Goal: Task Accomplishment & Management: Manage account settings

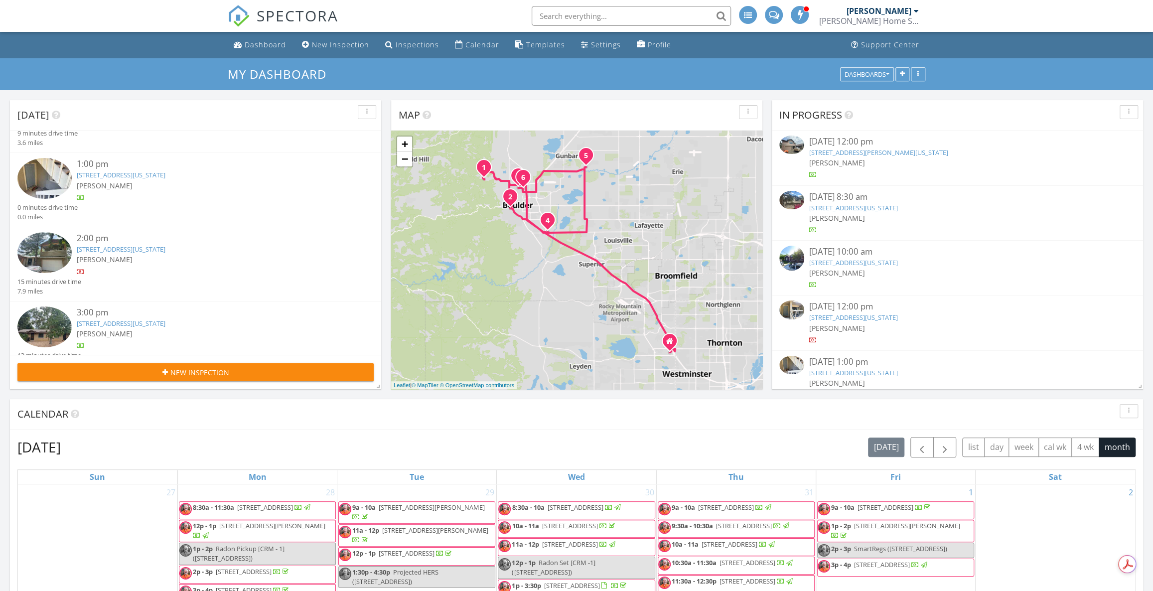
scroll to position [226, 0]
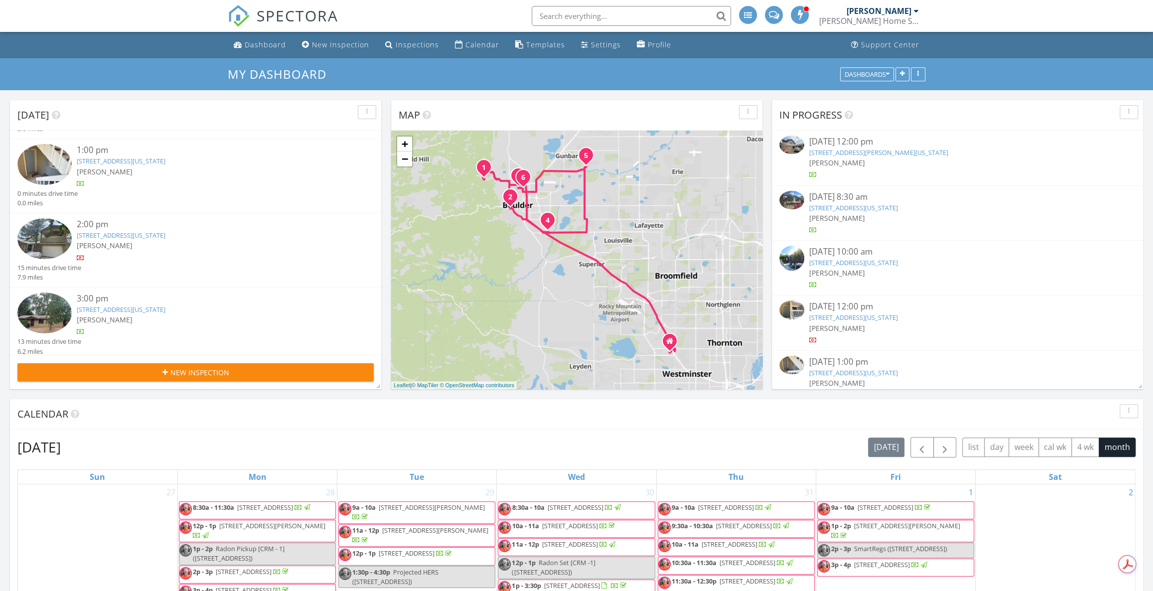
click at [114, 236] on link "4433 Glencove Pl , Boulder, Colorado 80301" at bounding box center [121, 235] width 89 height 9
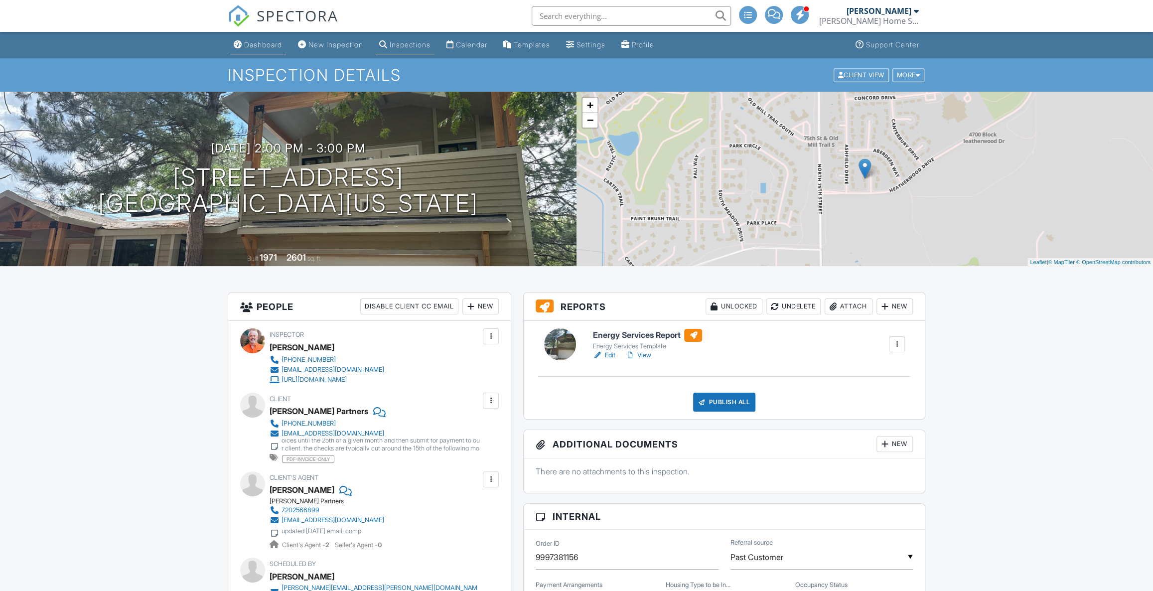
click at [263, 44] on div "Dashboard" at bounding box center [263, 44] width 38 height 8
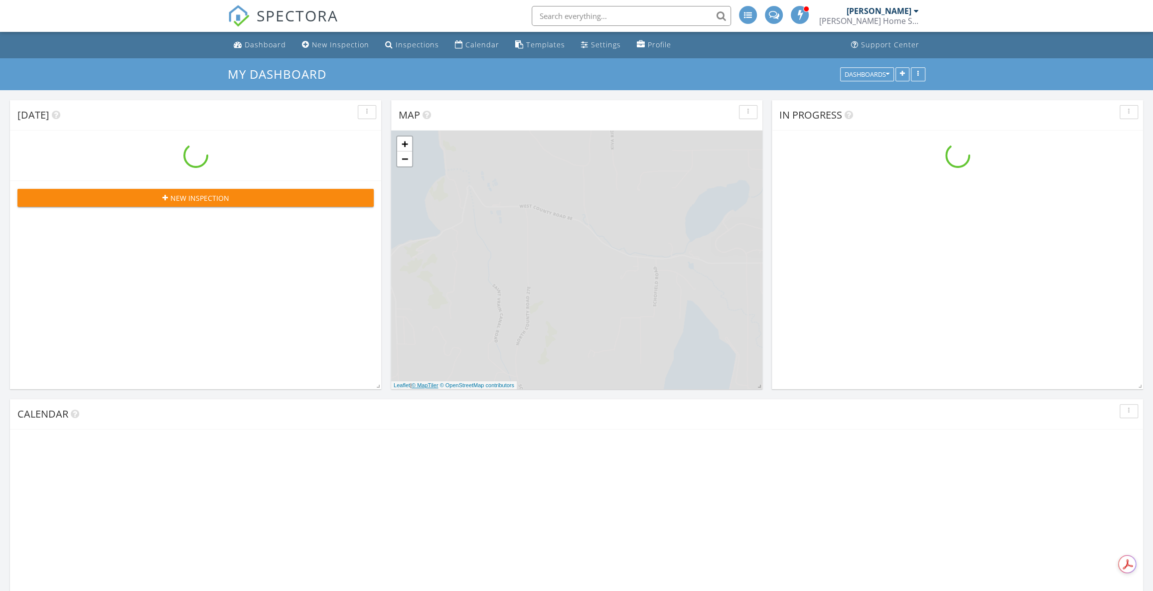
scroll to position [822, 1167]
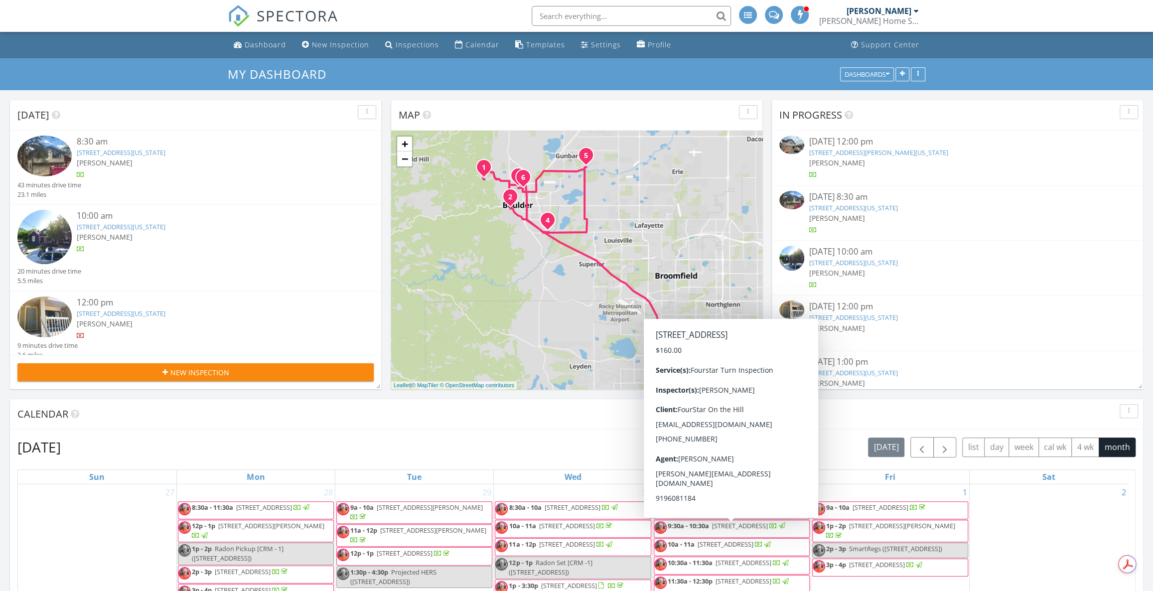
click at [195, 208] on div "10:00 am 1516 10th St , Boulder, Colorado 80302 Dan Henderson 20 minutes drive …" at bounding box center [195, 248] width 371 height 87
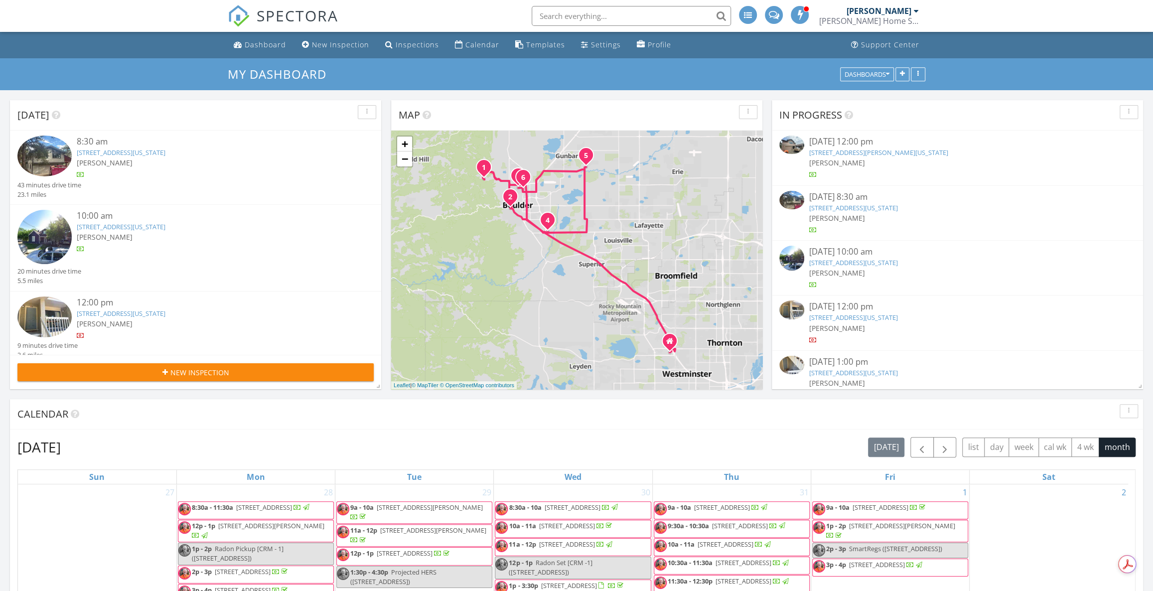
click at [119, 151] on link "46 Alpine Way , Boulder, Colorado 80304" at bounding box center [121, 152] width 89 height 9
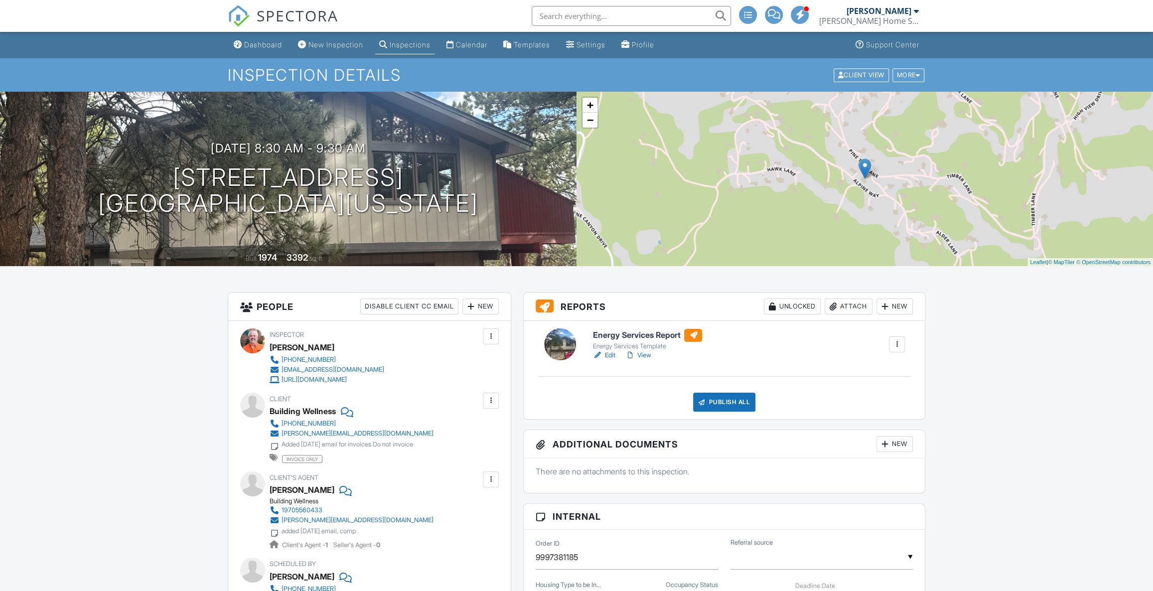
click at [852, 308] on div "Attach" at bounding box center [849, 307] width 48 height 16
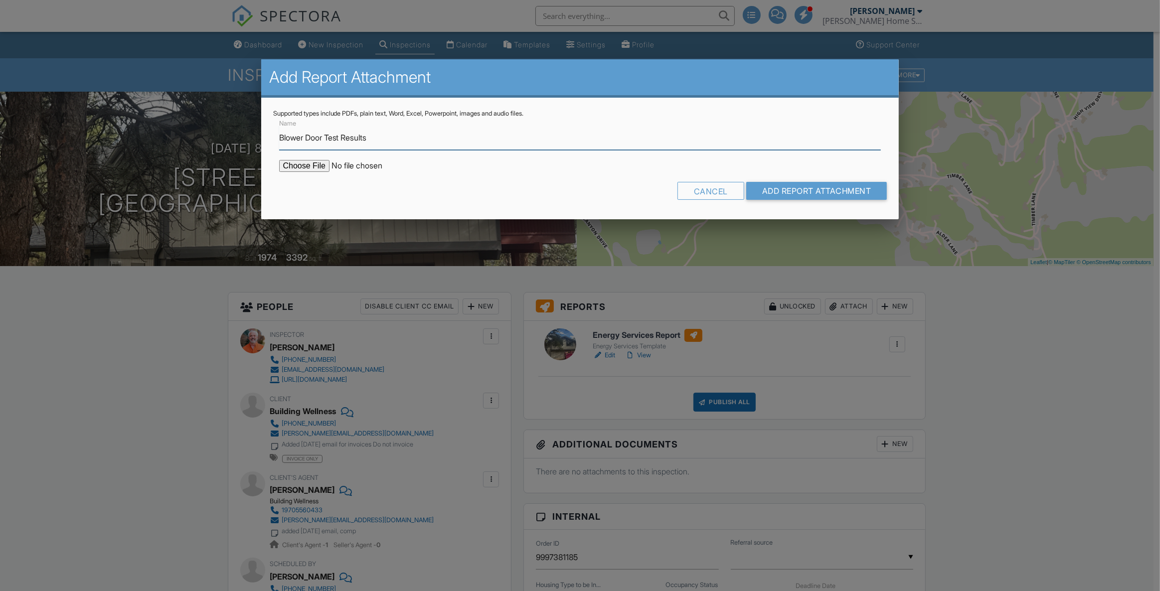
type input "Blower Door Test Results"
click at [293, 171] on input "file" at bounding box center [363, 166] width 169 height 12
click at [313, 168] on input "file" at bounding box center [363, 166] width 169 height 12
click at [304, 165] on input "file" at bounding box center [363, 166] width 169 height 12
type input "C:\fakepath\46 Alpine Way Blower Door Test.pdf"
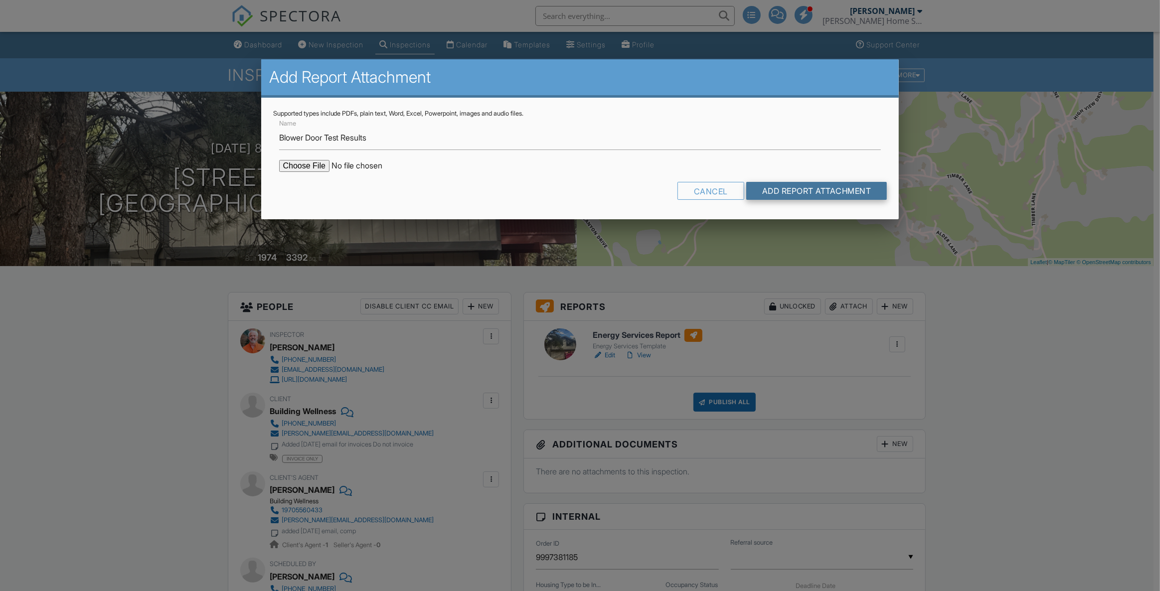
click at [821, 190] on input "Add Report Attachment" at bounding box center [816, 191] width 141 height 18
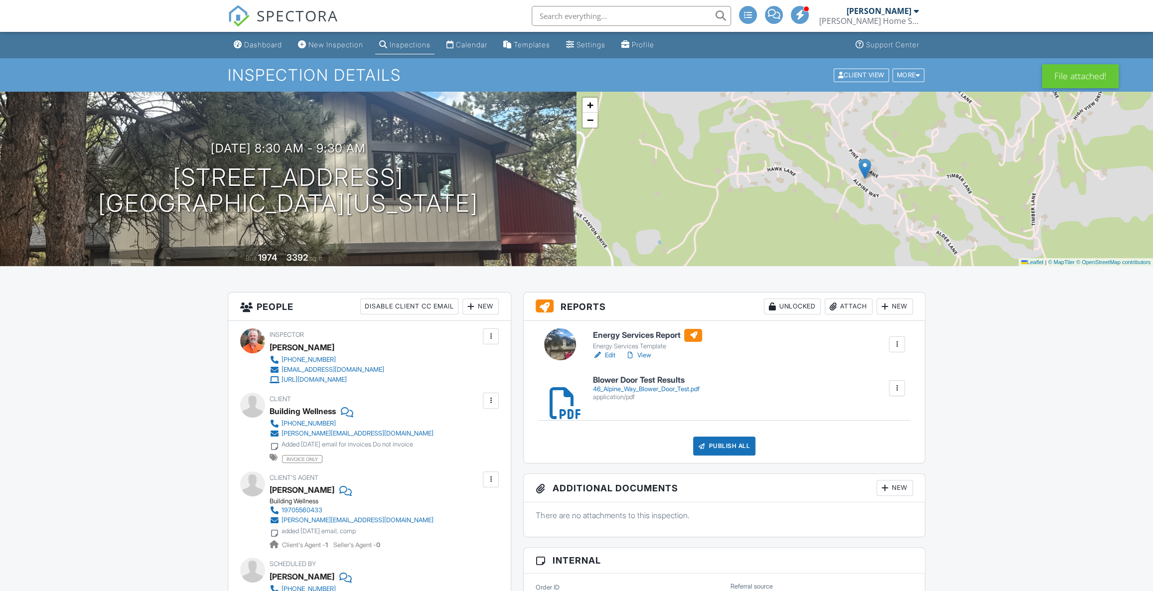
click at [643, 354] on link "View" at bounding box center [638, 355] width 26 height 10
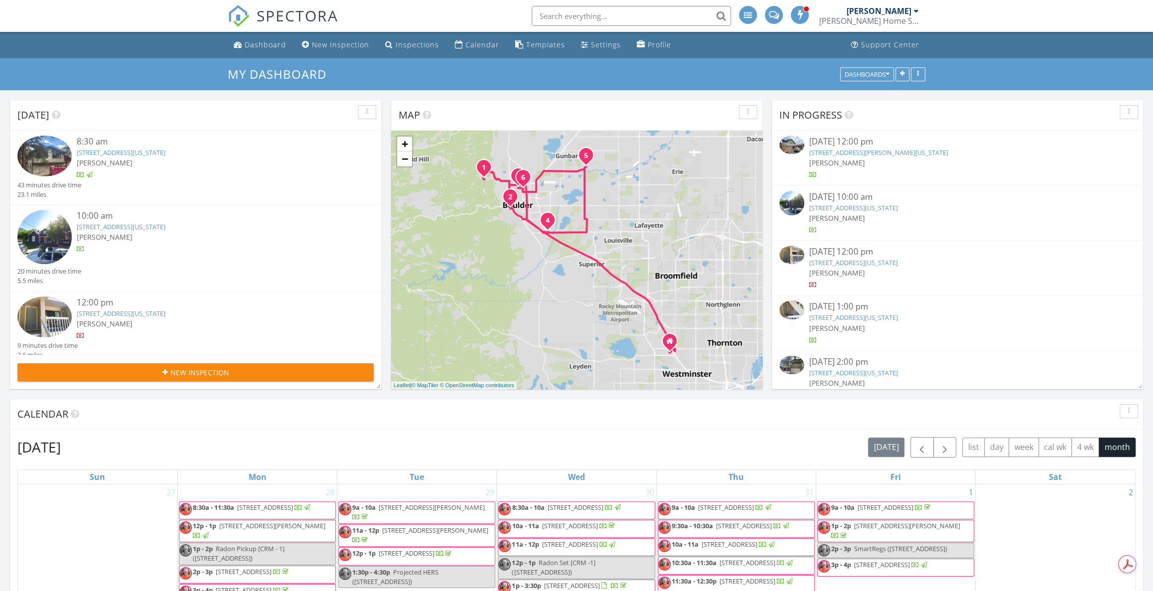
scroll to position [45, 0]
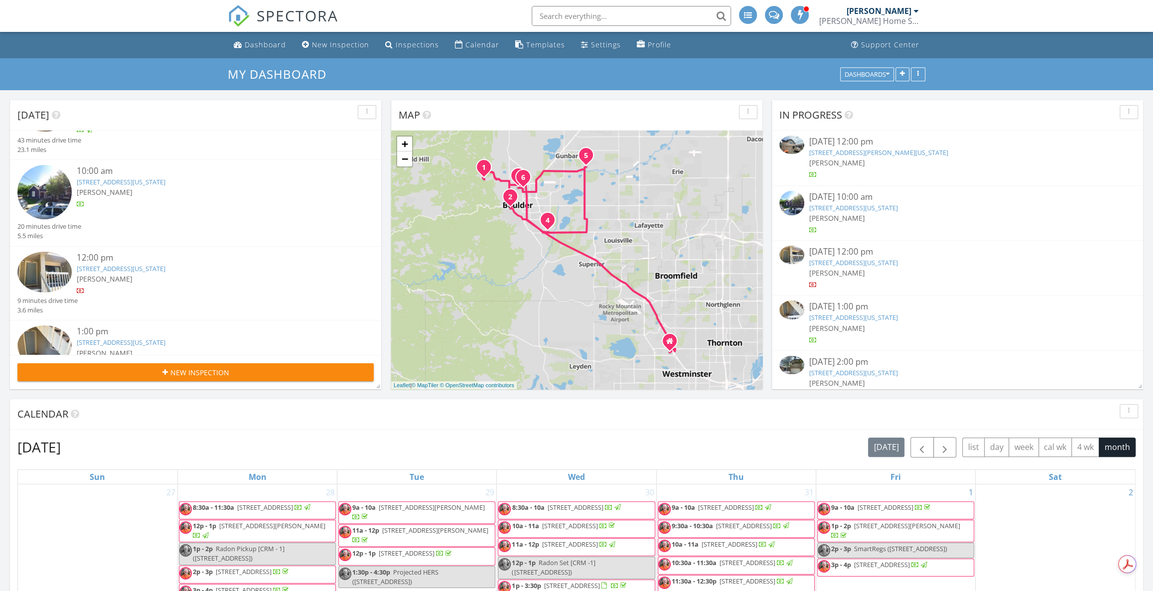
click at [150, 181] on link "1516 10th St , Boulder, Colorado 80302" at bounding box center [121, 181] width 89 height 9
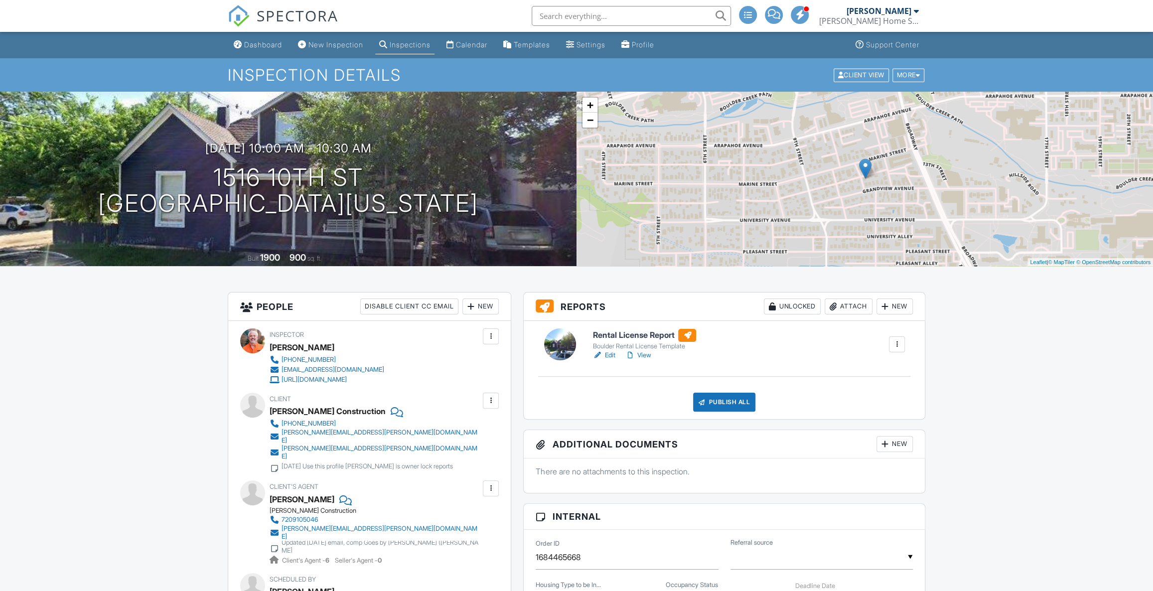
click at [843, 312] on div "Attach" at bounding box center [849, 307] width 48 height 16
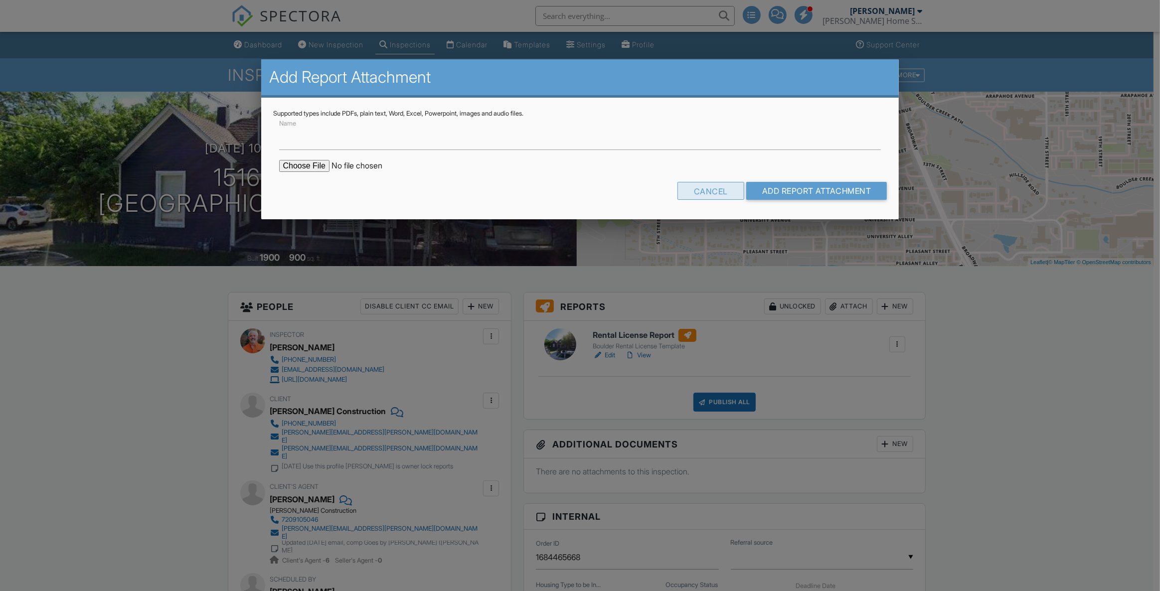
click at [702, 193] on div "Cancel" at bounding box center [710, 191] width 67 height 18
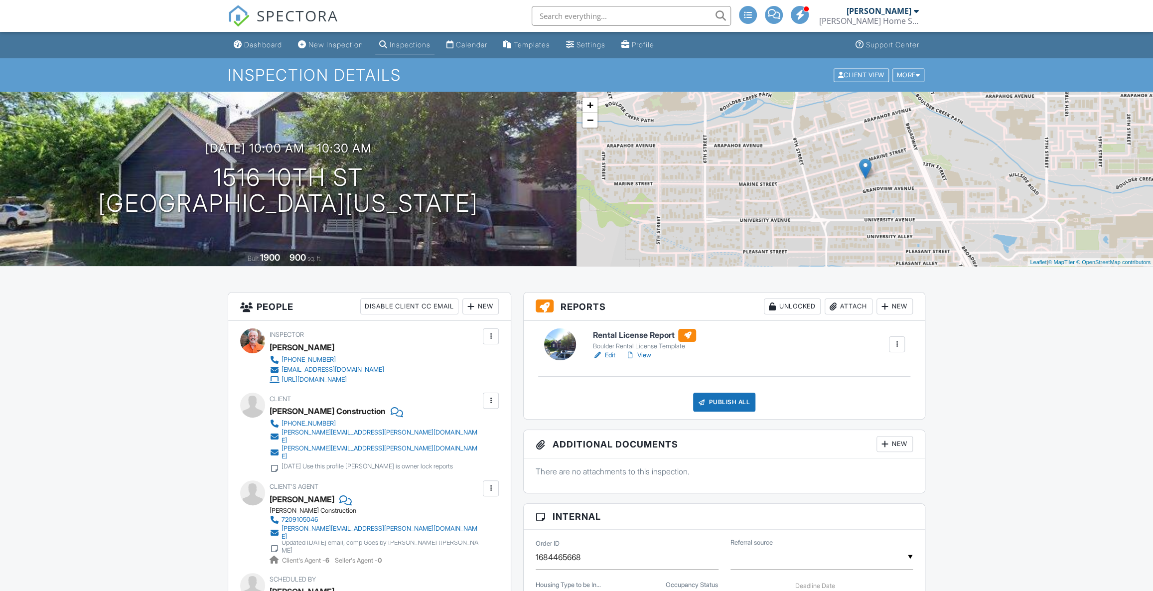
click at [844, 306] on div "Attach" at bounding box center [849, 307] width 48 height 16
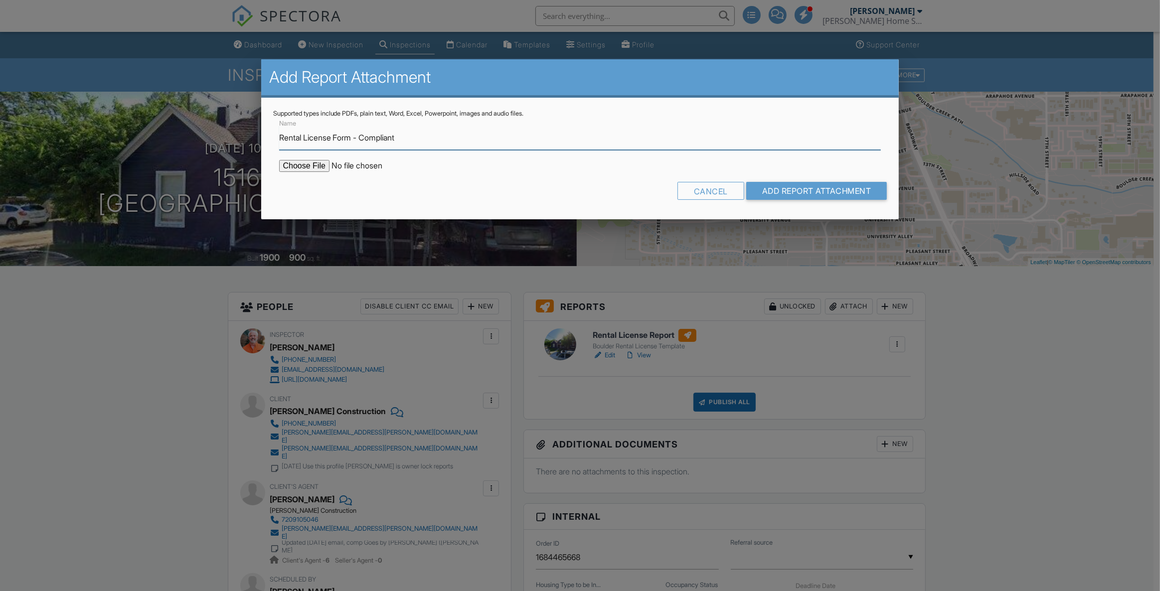
type input "Rental License Form - Compliant"
click at [311, 163] on input "file" at bounding box center [363, 166] width 169 height 12
type input "C:\fakepath\1516 10th St_Rental License Compliant.pdf"
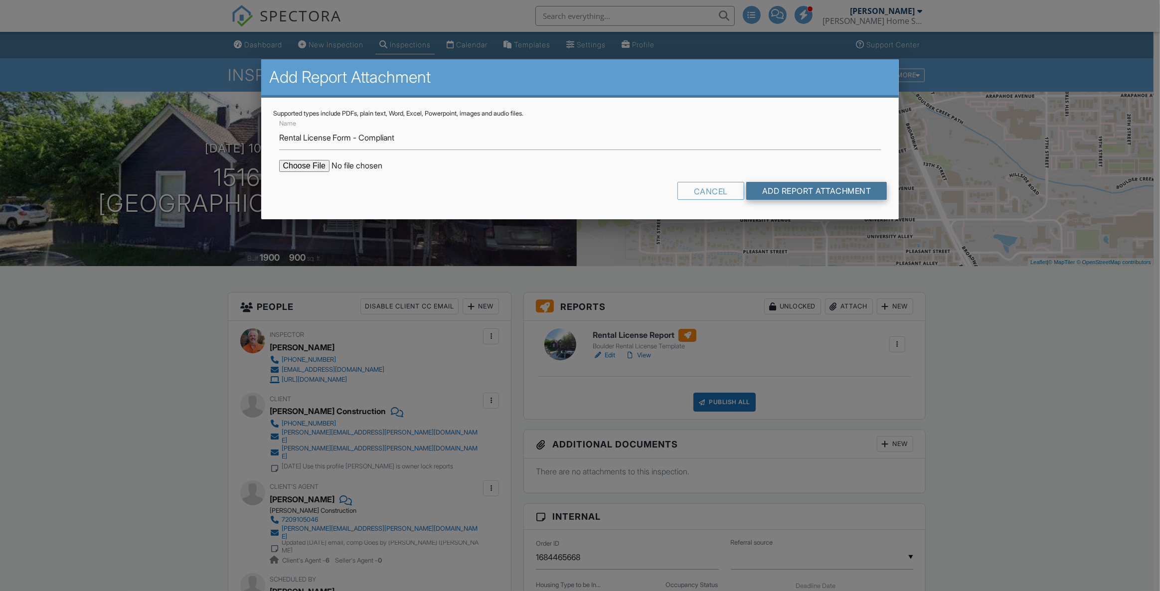
click at [841, 190] on input "Add Report Attachment" at bounding box center [816, 191] width 141 height 18
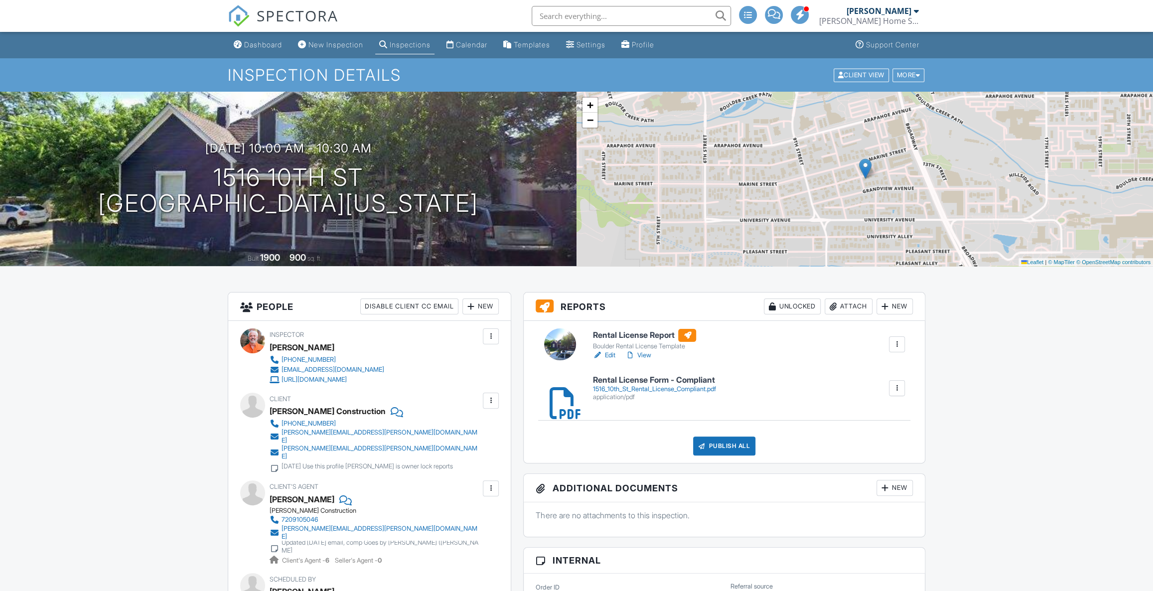
click at [642, 354] on link "View" at bounding box center [638, 355] width 26 height 10
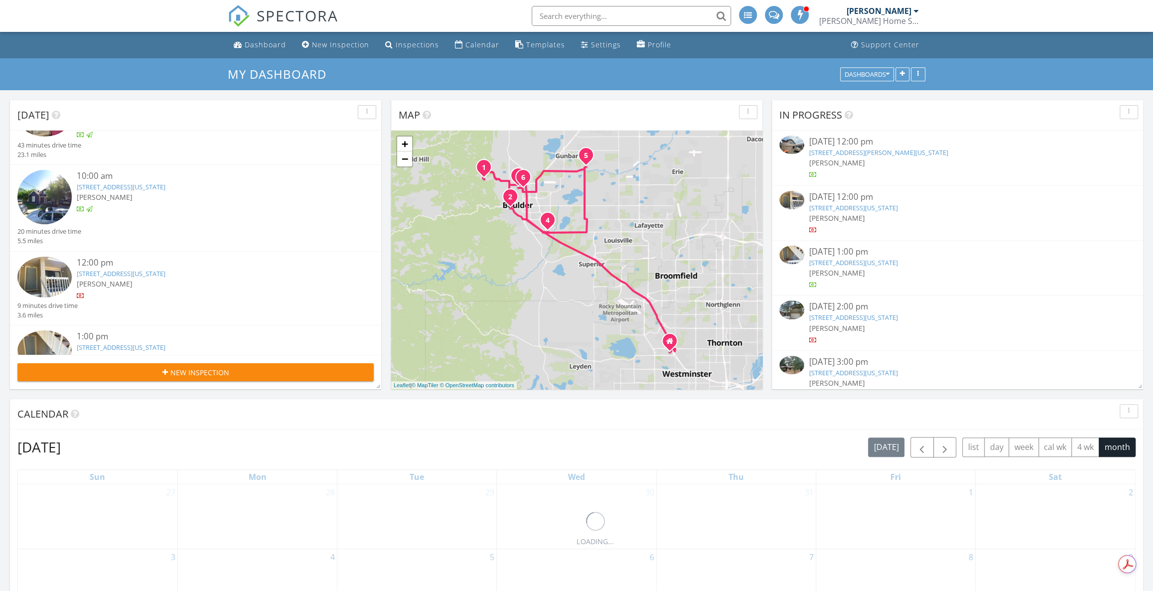
scroll to position [90, 0]
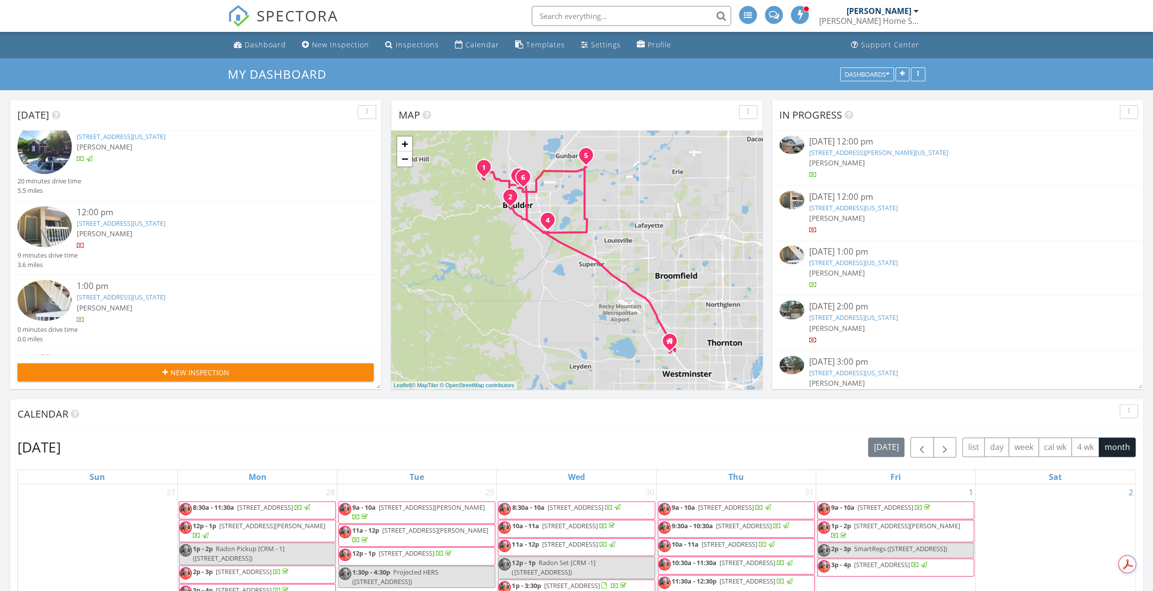
click at [165, 219] on link "50 S Boulder Cir 5036, Boulder, Colorado 80303" at bounding box center [121, 223] width 89 height 9
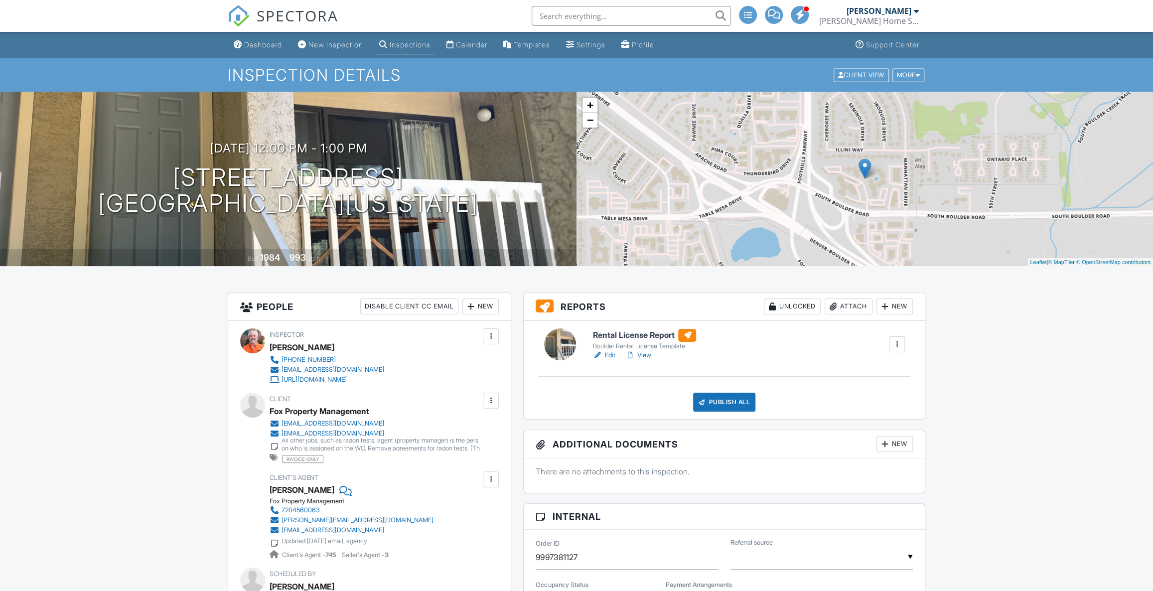
click at [837, 304] on div "Attach" at bounding box center [849, 307] width 48 height 16
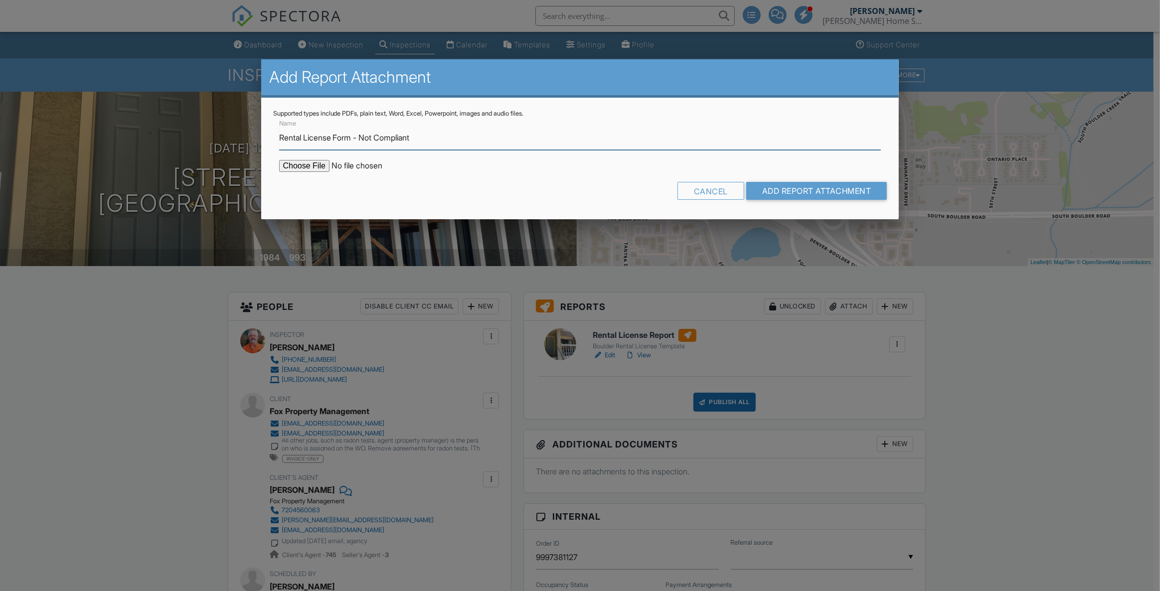
type input "Rental License Form - Not Compliant"
click at [296, 166] on input "file" at bounding box center [363, 166] width 169 height 12
type input "C:\fakepath\50 S Boulder Cir 5036_Rental License Not Compliant.pdf"
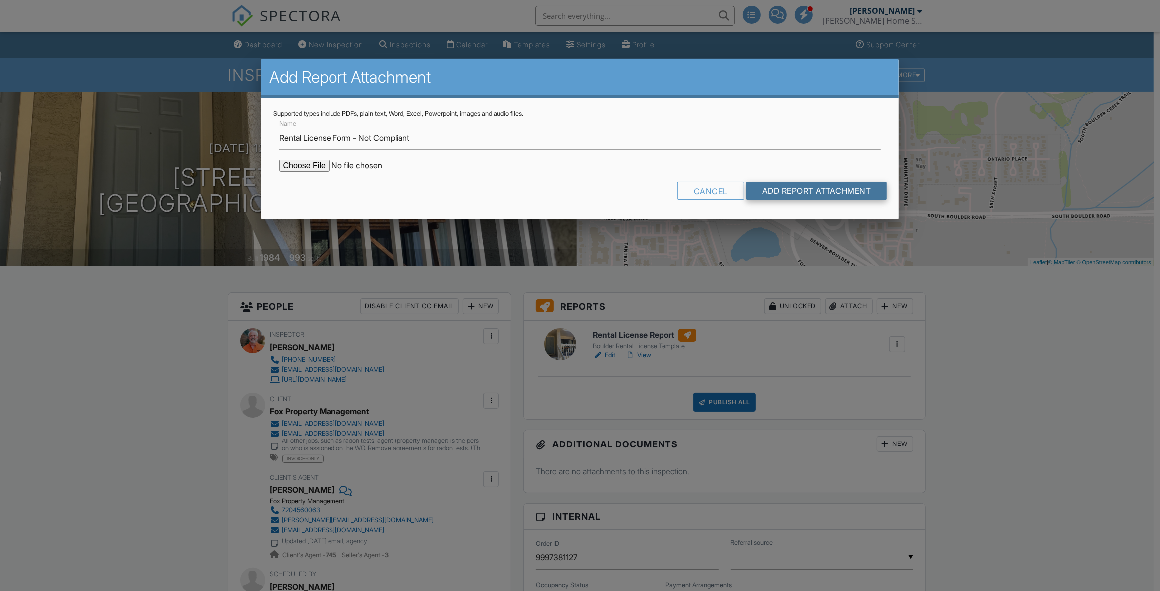
click at [852, 190] on input "Add Report Attachment" at bounding box center [816, 191] width 141 height 18
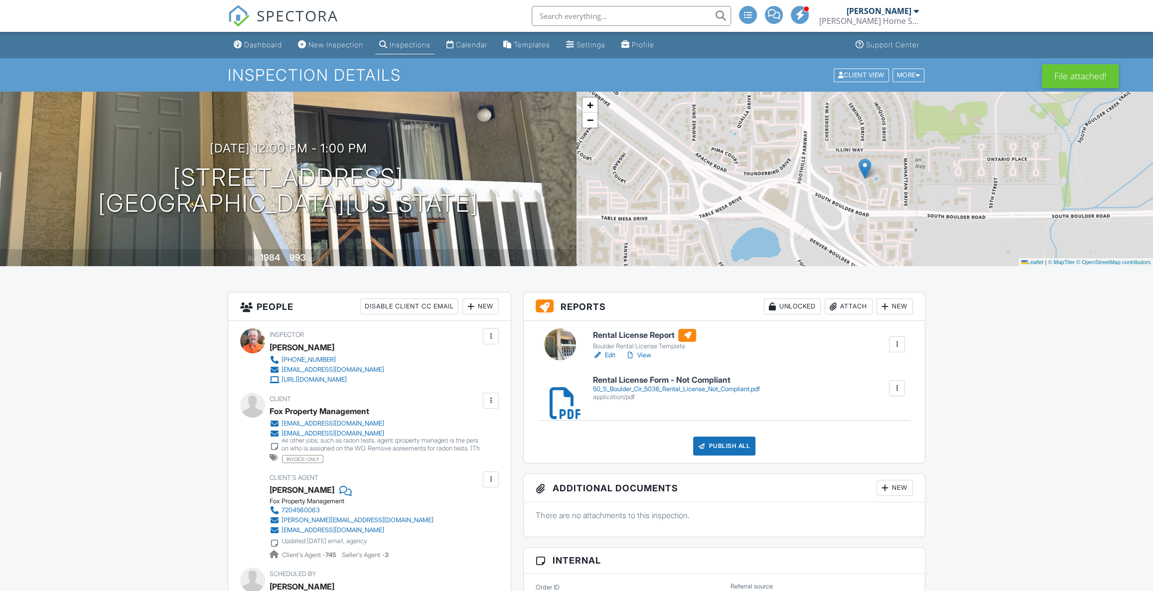
scroll to position [45, 0]
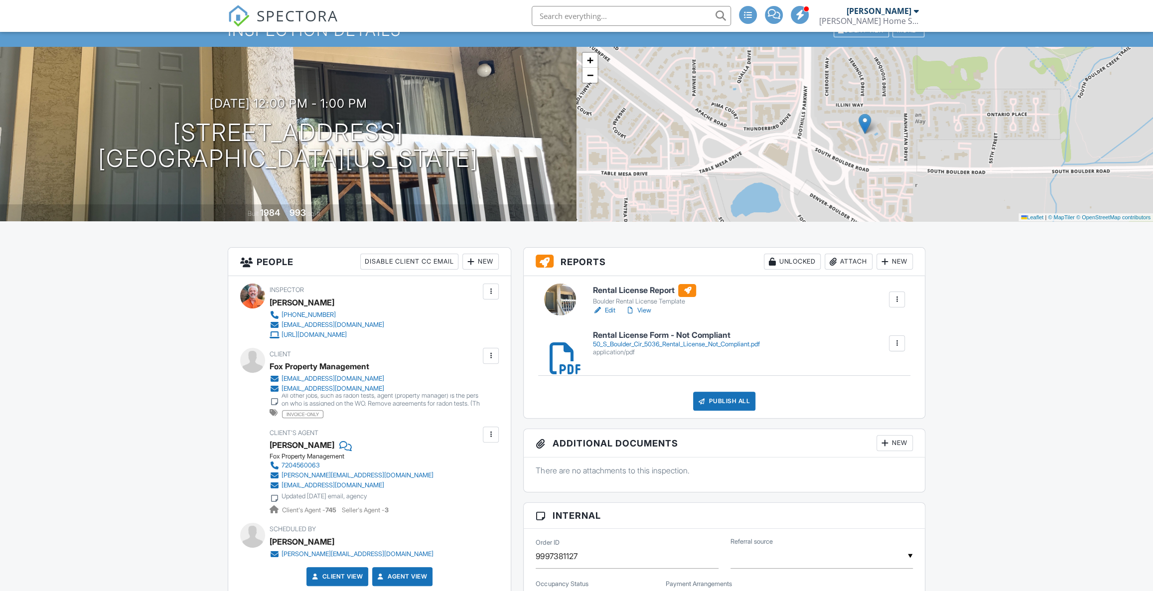
click at [629, 342] on div "50_S_Boulder_Cir_5036_Rental_License_Not_Compliant.pdf" at bounding box center [676, 344] width 167 height 8
click at [647, 308] on link "View" at bounding box center [638, 311] width 26 height 10
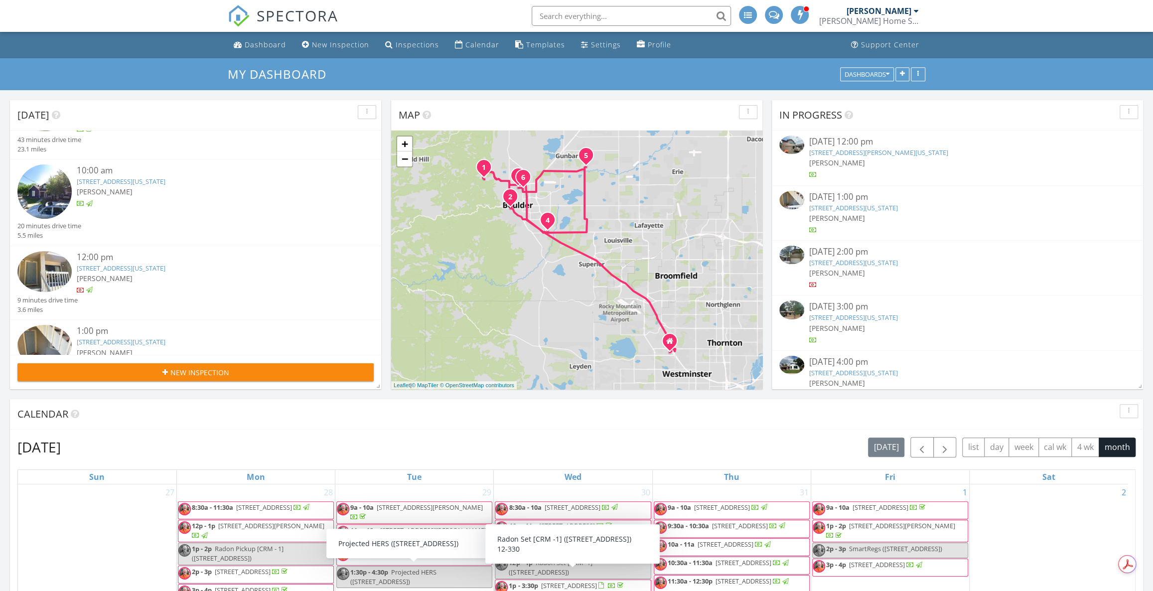
scroll to position [90, 0]
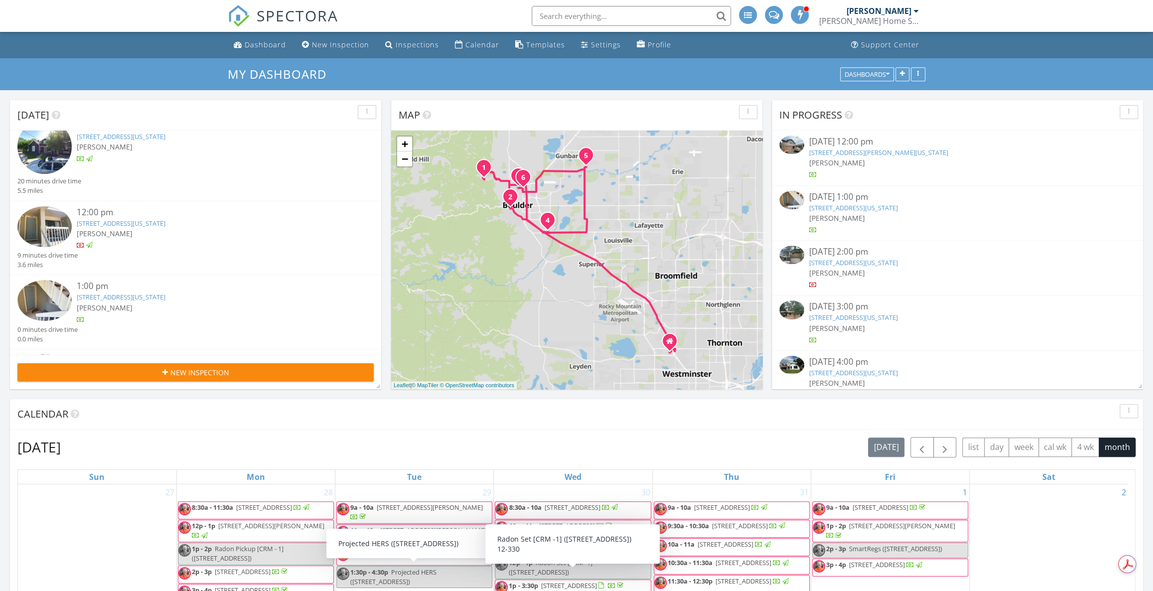
click at [95, 295] on link "[STREET_ADDRESS][US_STATE]" at bounding box center [121, 297] width 89 height 9
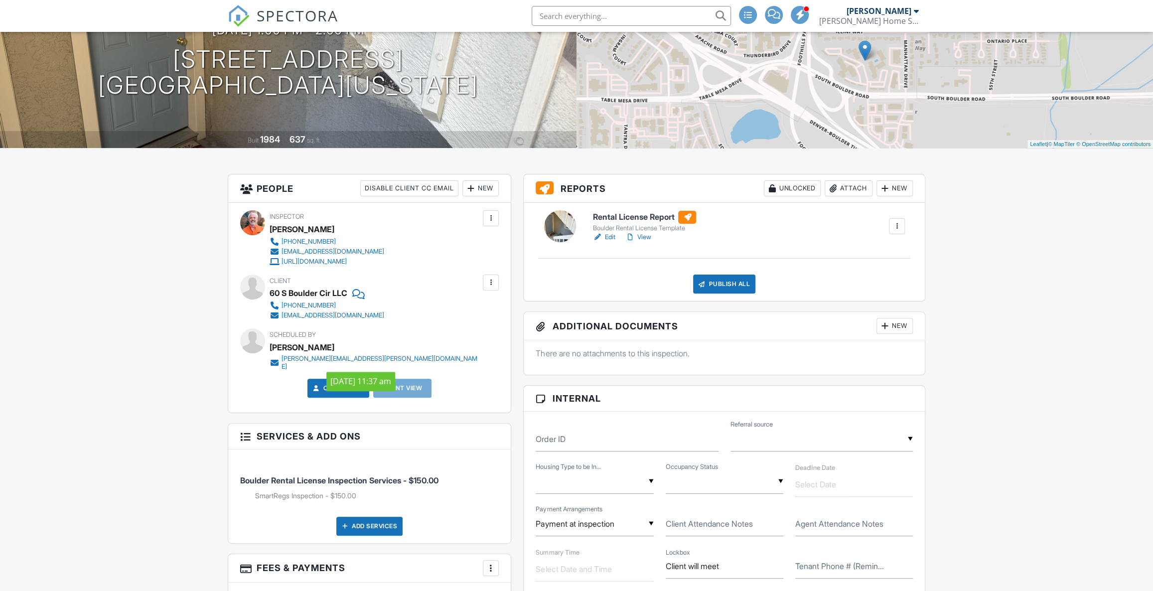
scroll to position [90, 0]
